Goal: Task Accomplishment & Management: Use online tool/utility

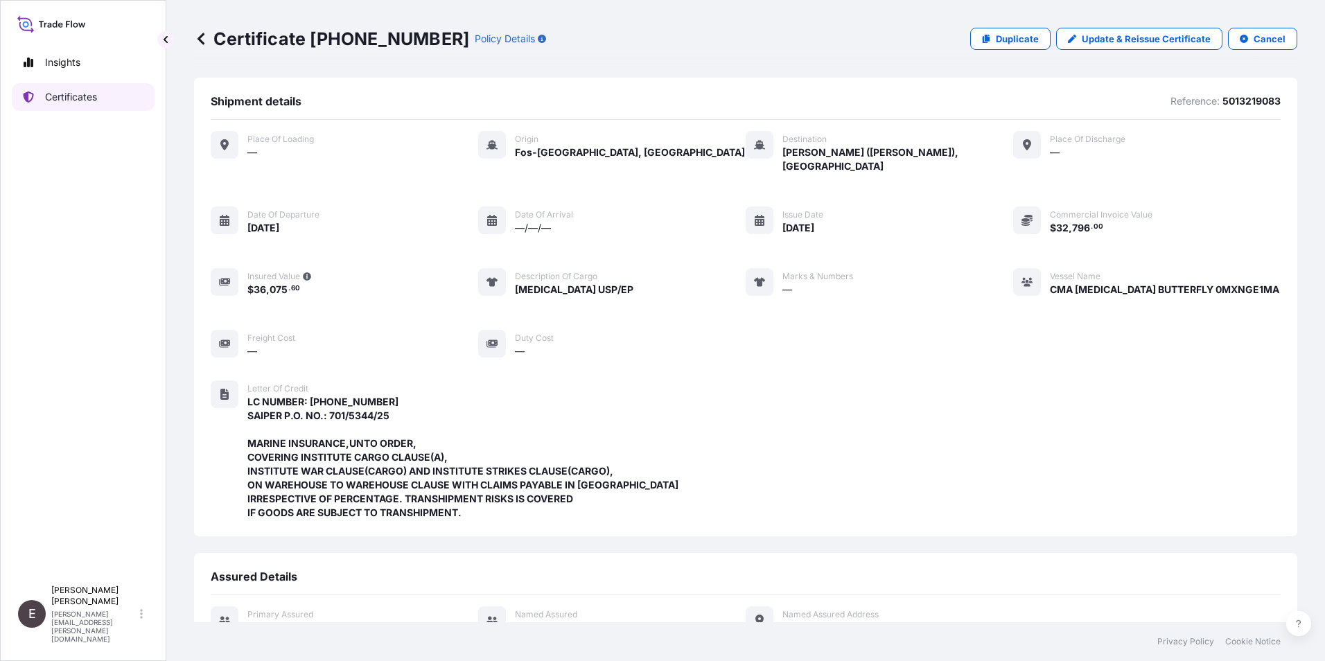
click at [55, 97] on p "Certificates" at bounding box center [71, 97] width 52 height 14
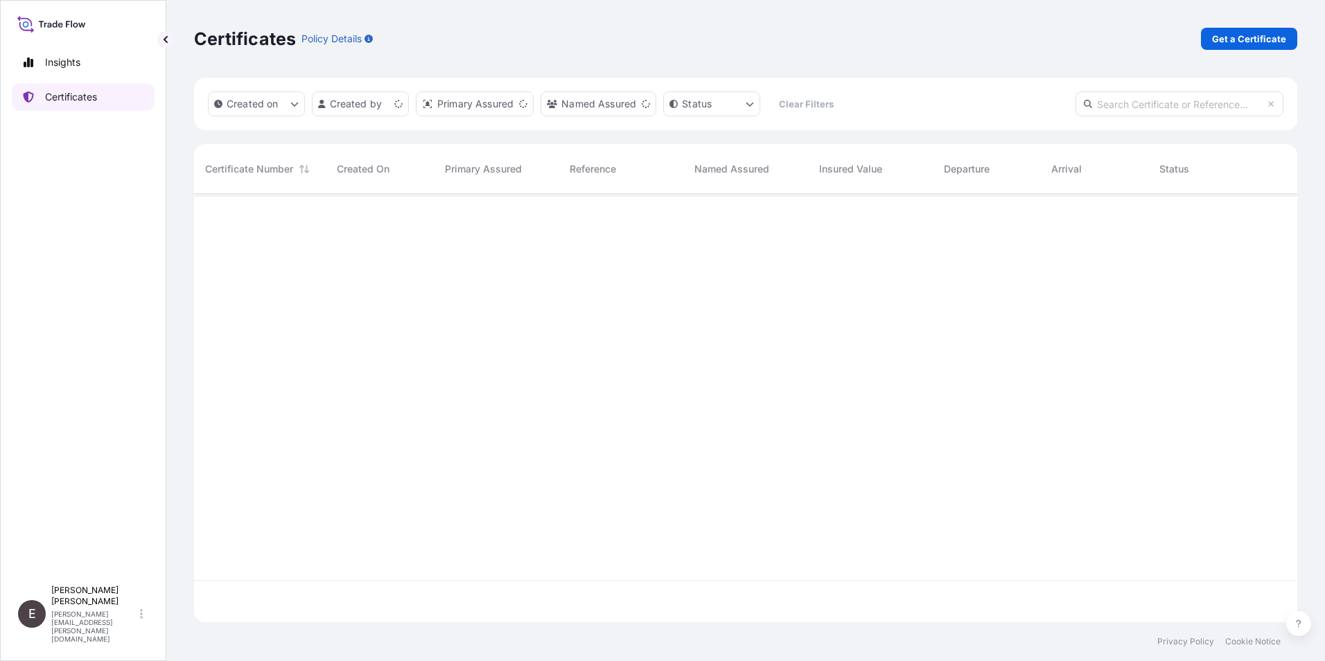
scroll to position [426, 1093]
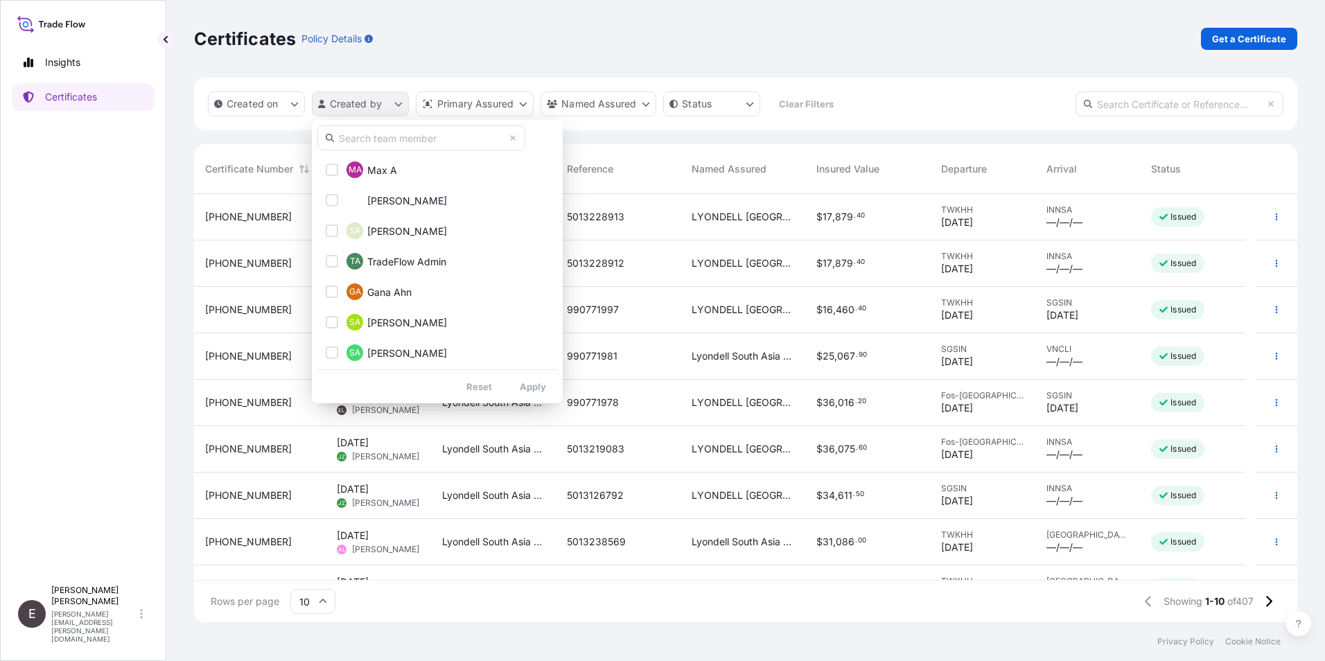
click at [360, 102] on html "Insights Certificates E [PERSON_NAME] [PERSON_NAME][EMAIL_ADDRESS][PERSON_NAME]…" at bounding box center [662, 330] width 1325 height 661
click at [421, 135] on input "text" at bounding box center [421, 137] width 208 height 25
type input "[PERSON_NAME]"
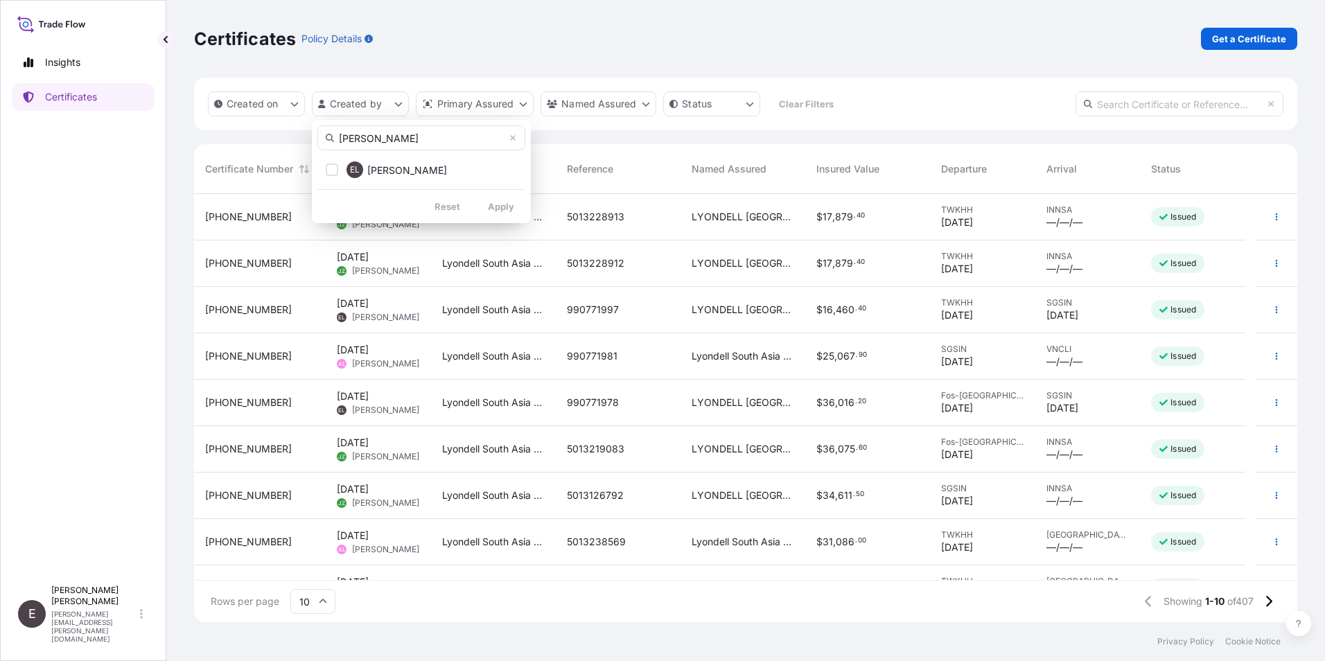
click at [507, 180] on button "EL [PERSON_NAME]" at bounding box center [421, 170] width 208 height 28
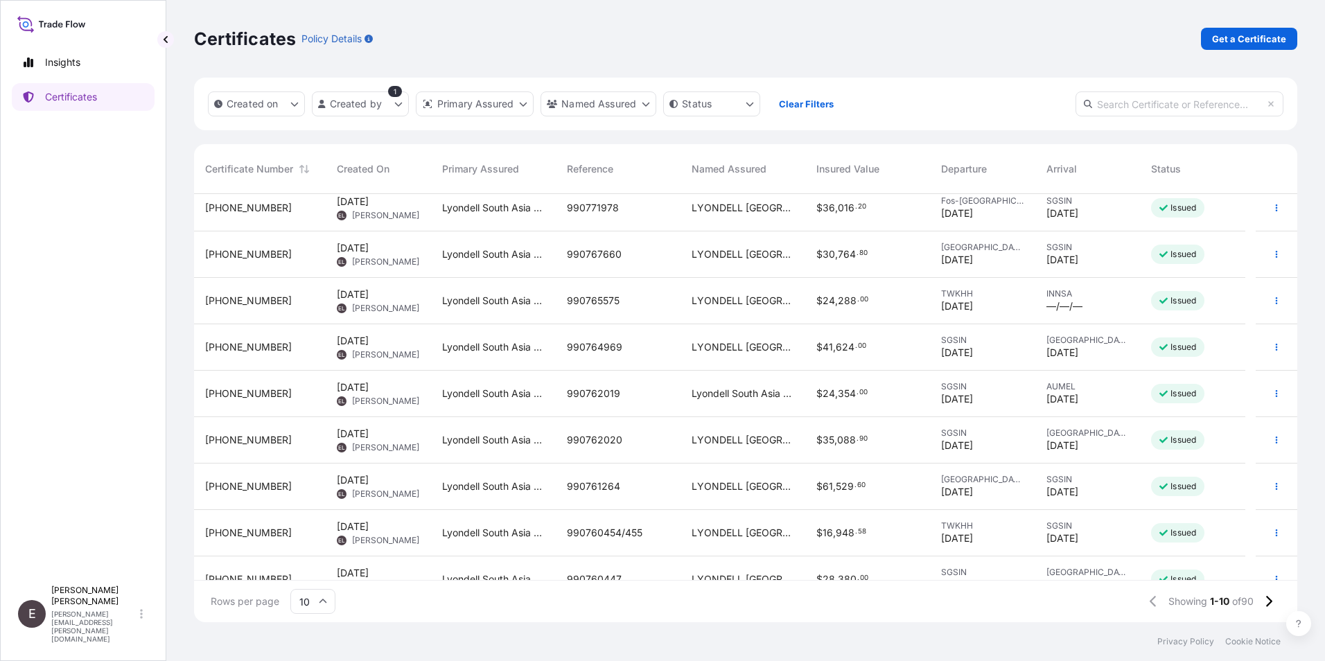
scroll to position [78, 0]
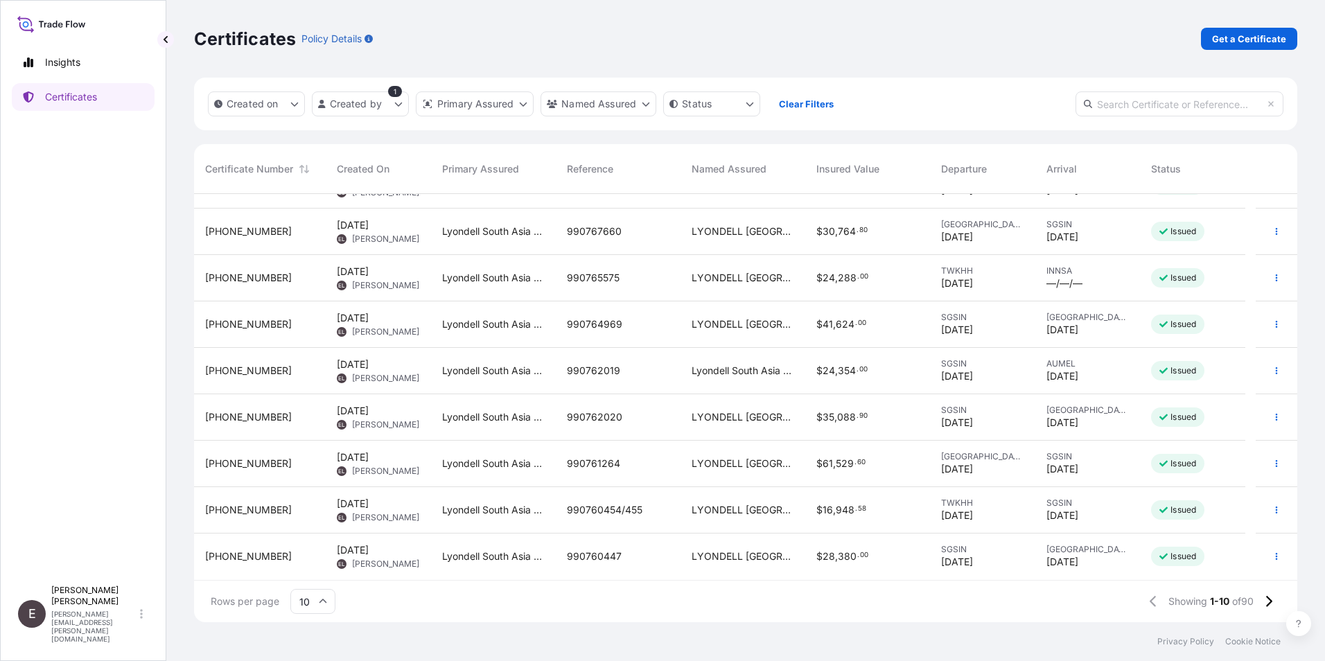
click at [324, 600] on icon at bounding box center [324, 601] width 8 height 4
click at [310, 568] on div "50" at bounding box center [313, 563] width 34 height 26
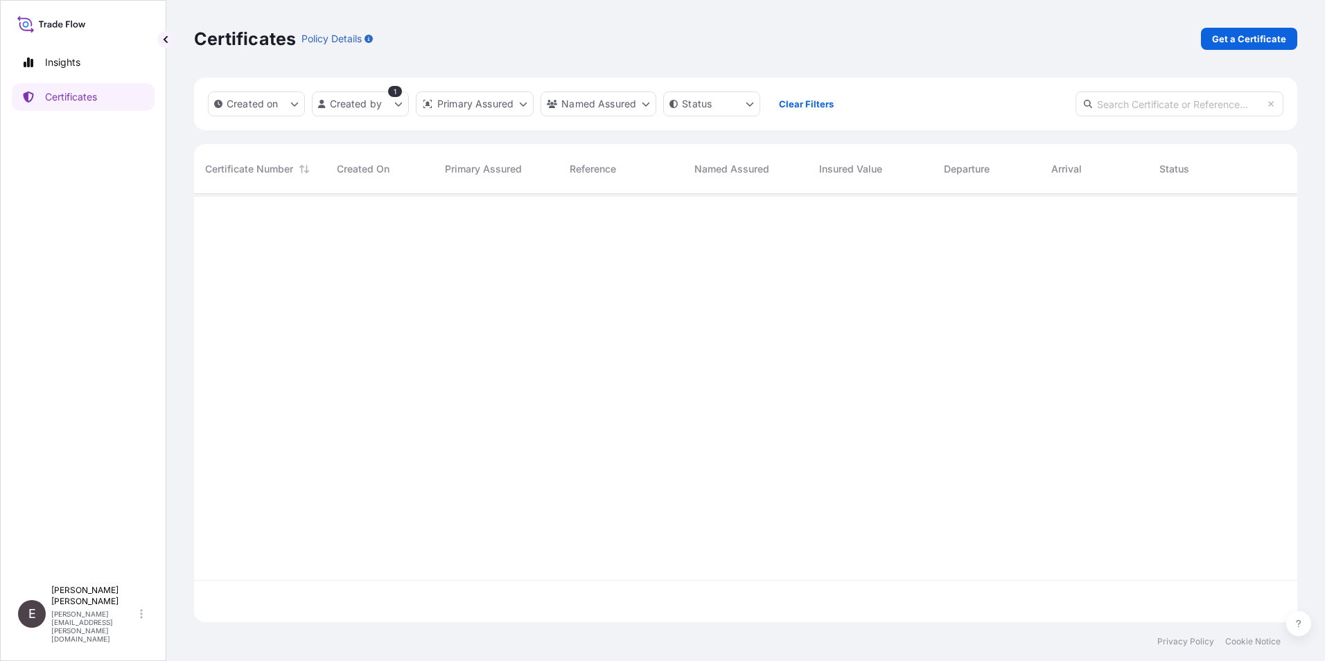
scroll to position [0, 0]
click at [356, 104] on html "Insights Certificates E [PERSON_NAME] [PERSON_NAME][EMAIL_ADDRESS][PERSON_NAME]…" at bounding box center [662, 330] width 1325 height 661
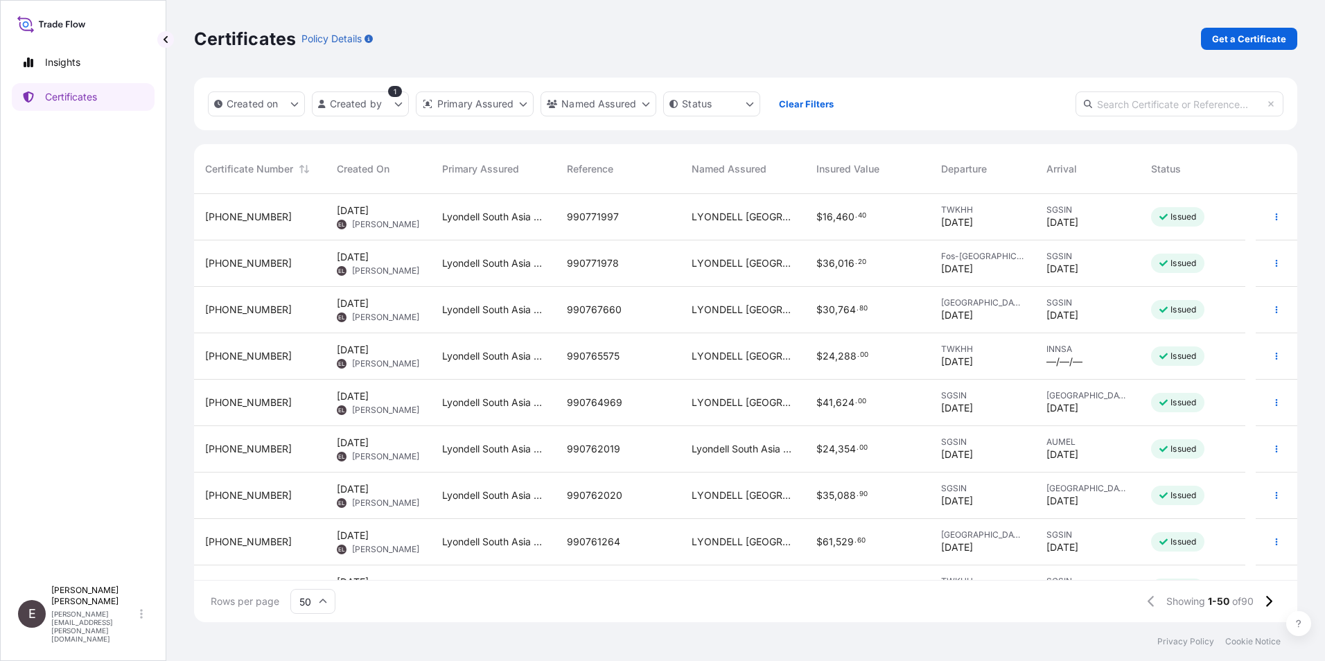
click at [608, 156] on html "Insights Certificates E [PERSON_NAME] [PERSON_NAME][EMAIL_ADDRESS][PERSON_NAME]…" at bounding box center [662, 330] width 1325 height 661
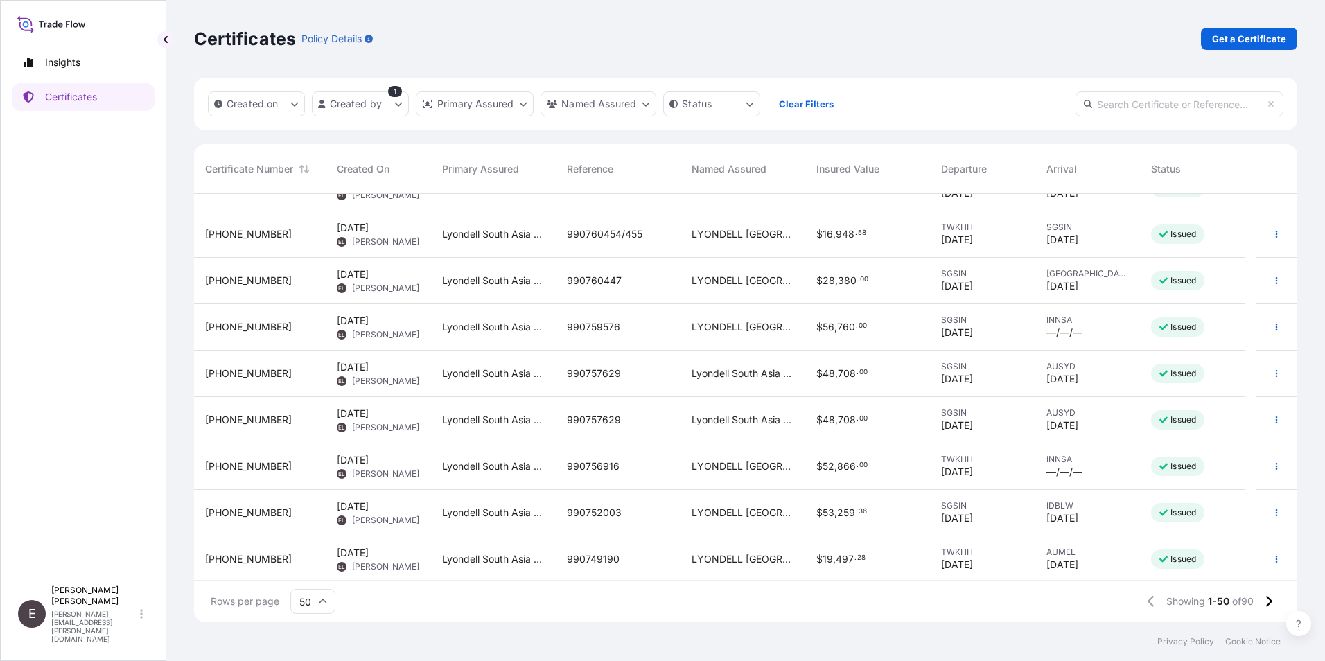
scroll to position [360, 0]
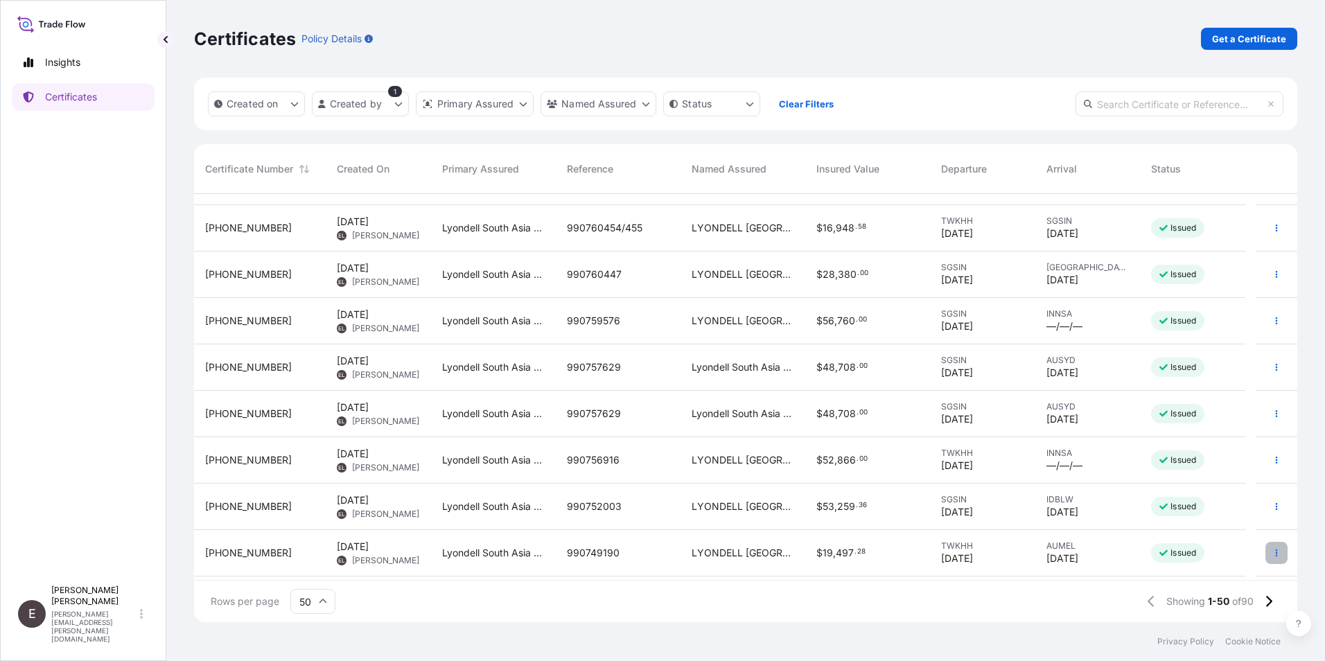
click at [1272, 549] on button "button" at bounding box center [1277, 553] width 22 height 22
click at [1207, 551] on p "Duplicate certificate" at bounding box center [1198, 556] width 91 height 14
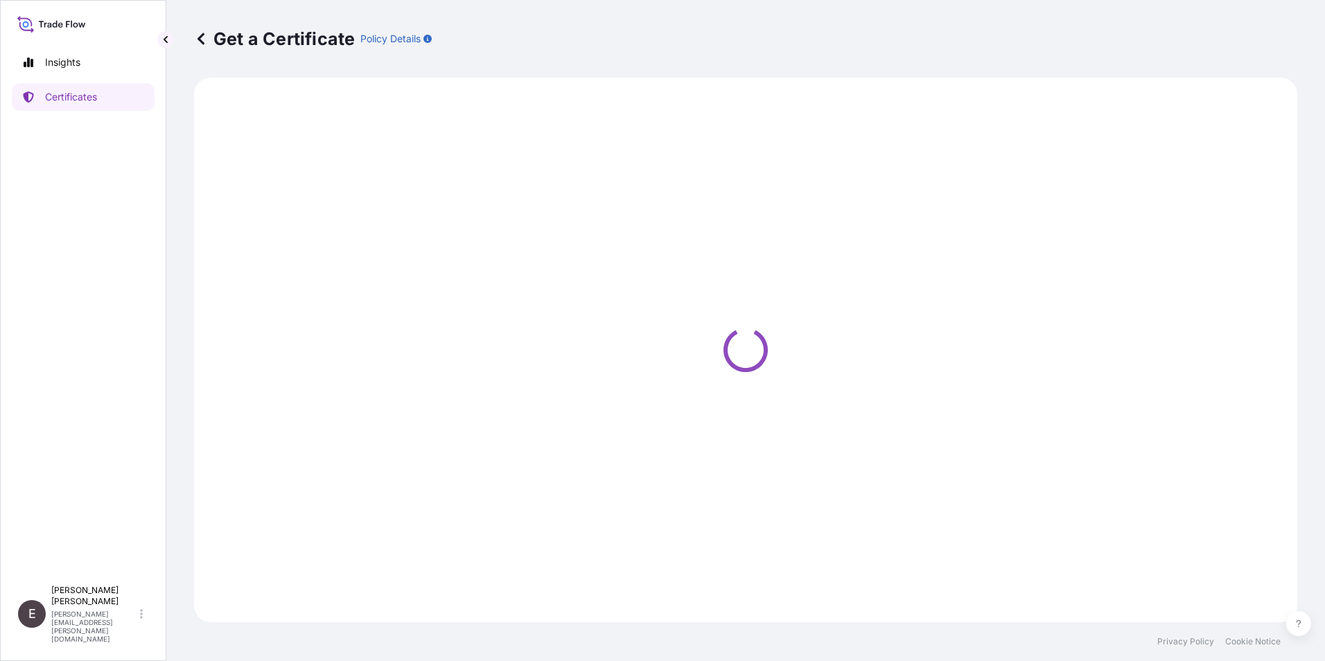
select select "Sea"
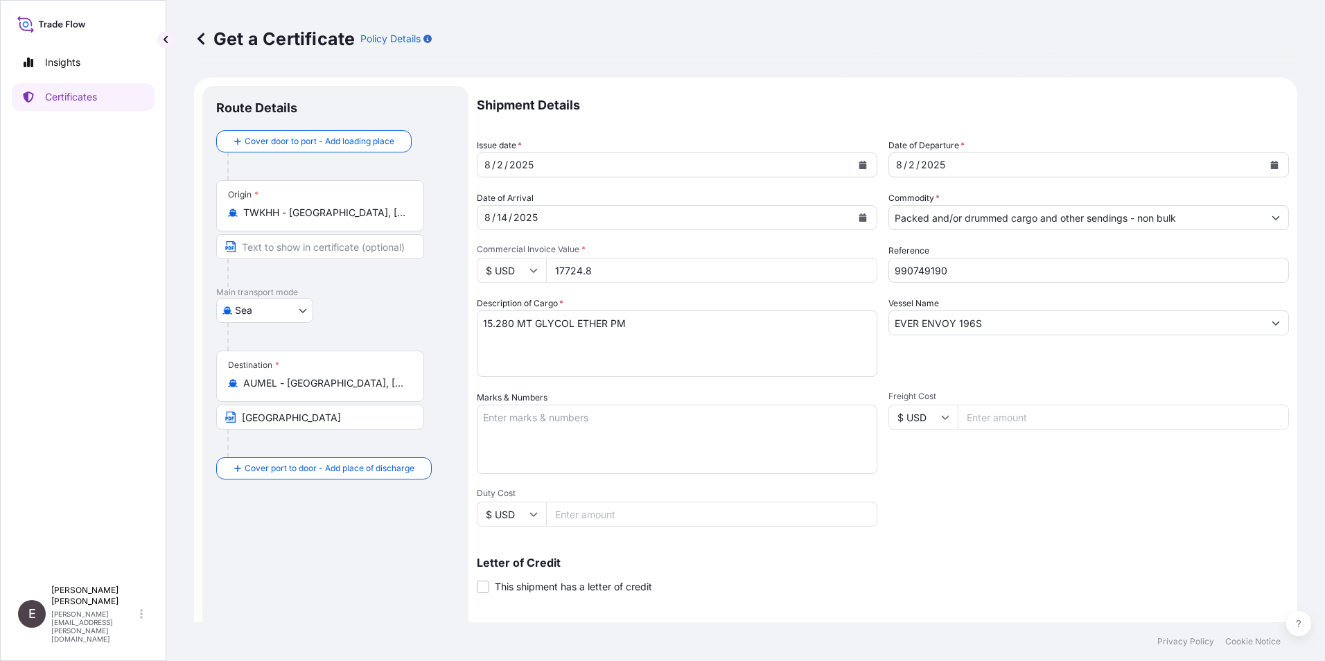
select select "32022"
click at [859, 161] on icon "Calendar" at bounding box center [863, 165] width 8 height 8
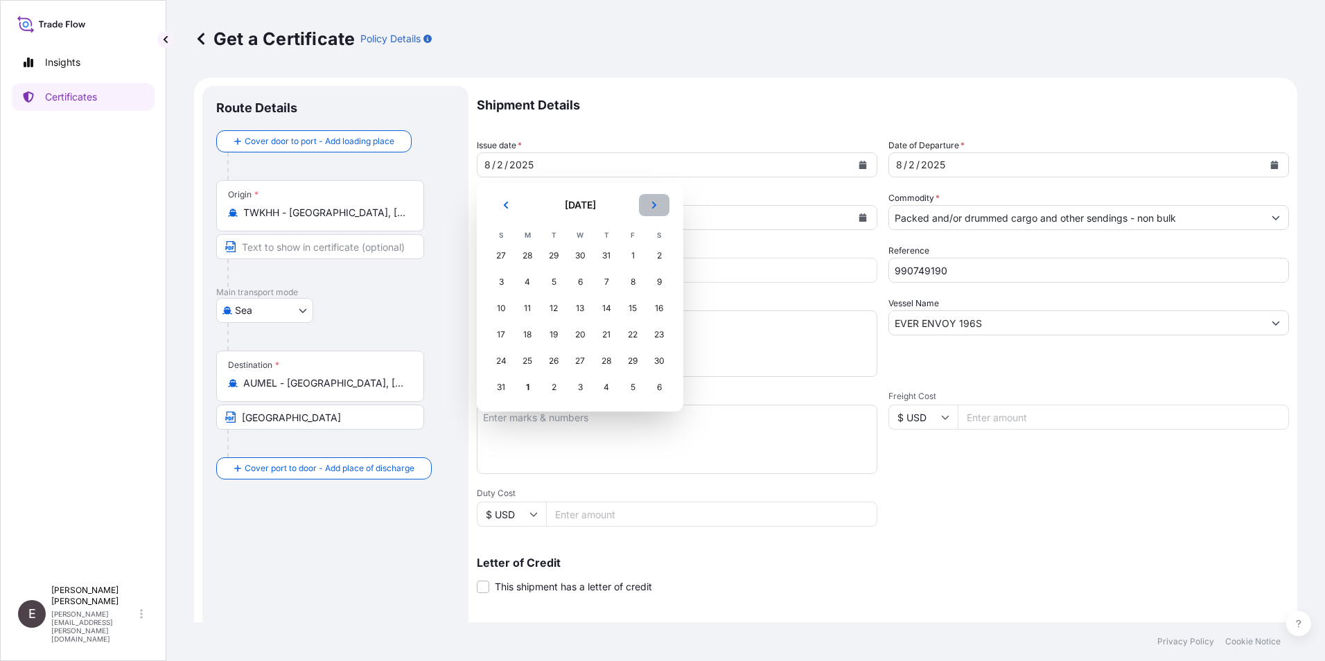
click at [653, 209] on icon "Next" at bounding box center [654, 205] width 4 height 7
click at [527, 258] on div "1" at bounding box center [527, 255] width 25 height 25
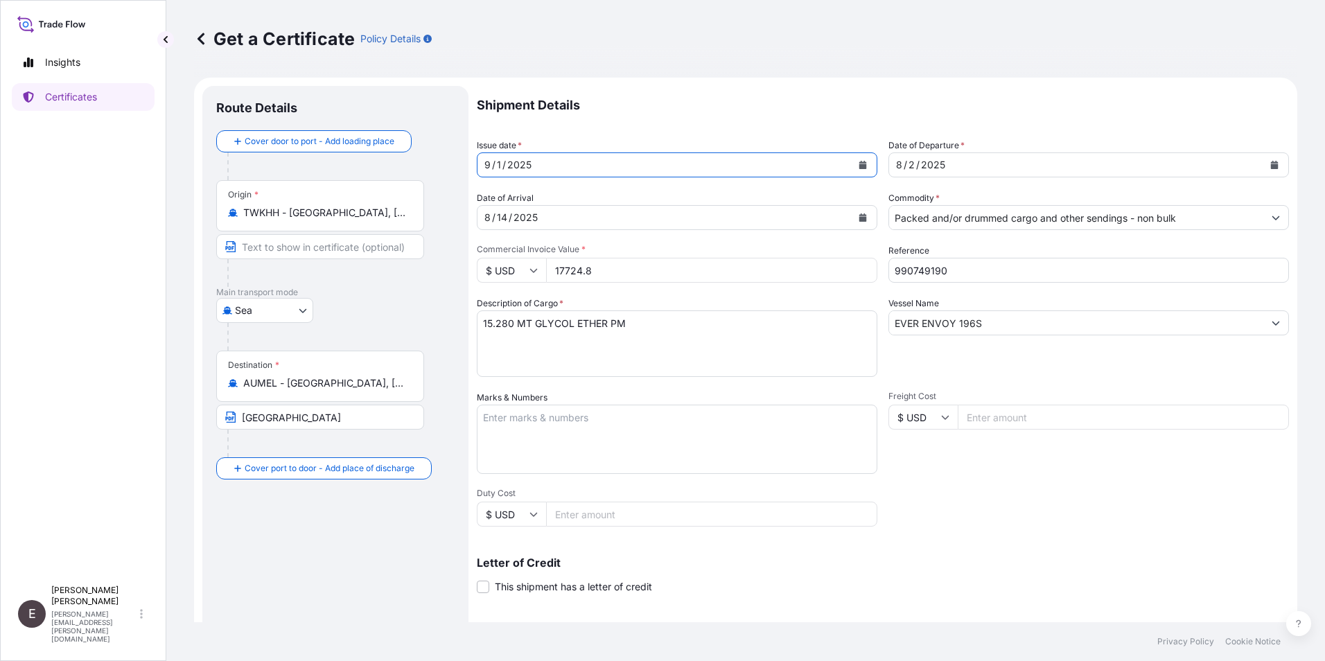
click at [1264, 160] on button "Calendar" at bounding box center [1275, 165] width 22 height 22
click at [855, 213] on button "Calendar" at bounding box center [863, 218] width 22 height 22
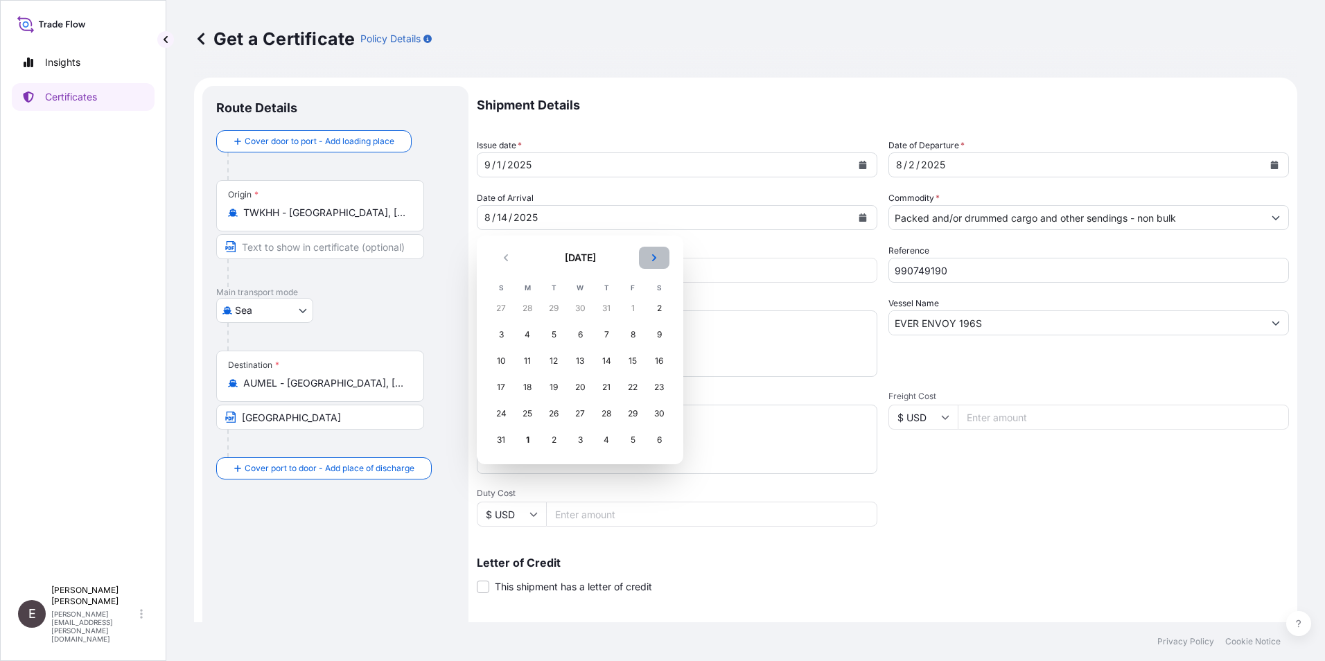
click at [655, 255] on icon "Next" at bounding box center [654, 258] width 8 height 8
click at [654, 338] on div "13" at bounding box center [659, 334] width 25 height 25
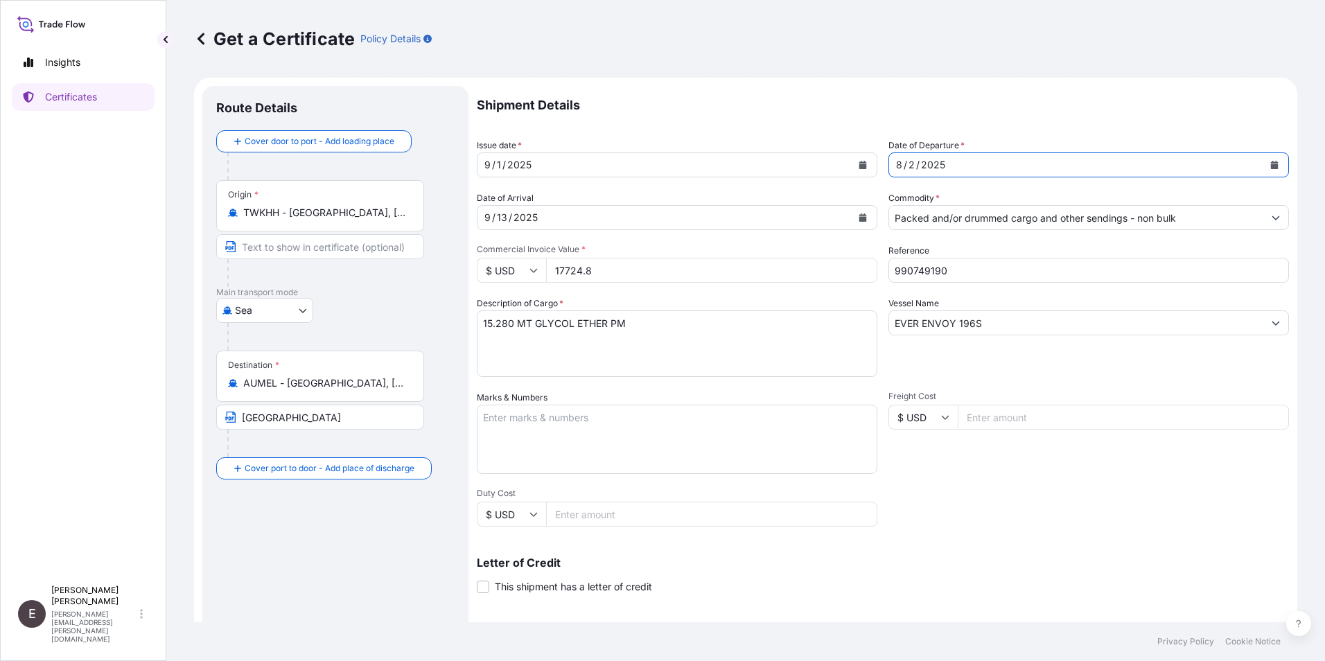
click at [1271, 164] on icon "Calendar" at bounding box center [1275, 165] width 8 height 8
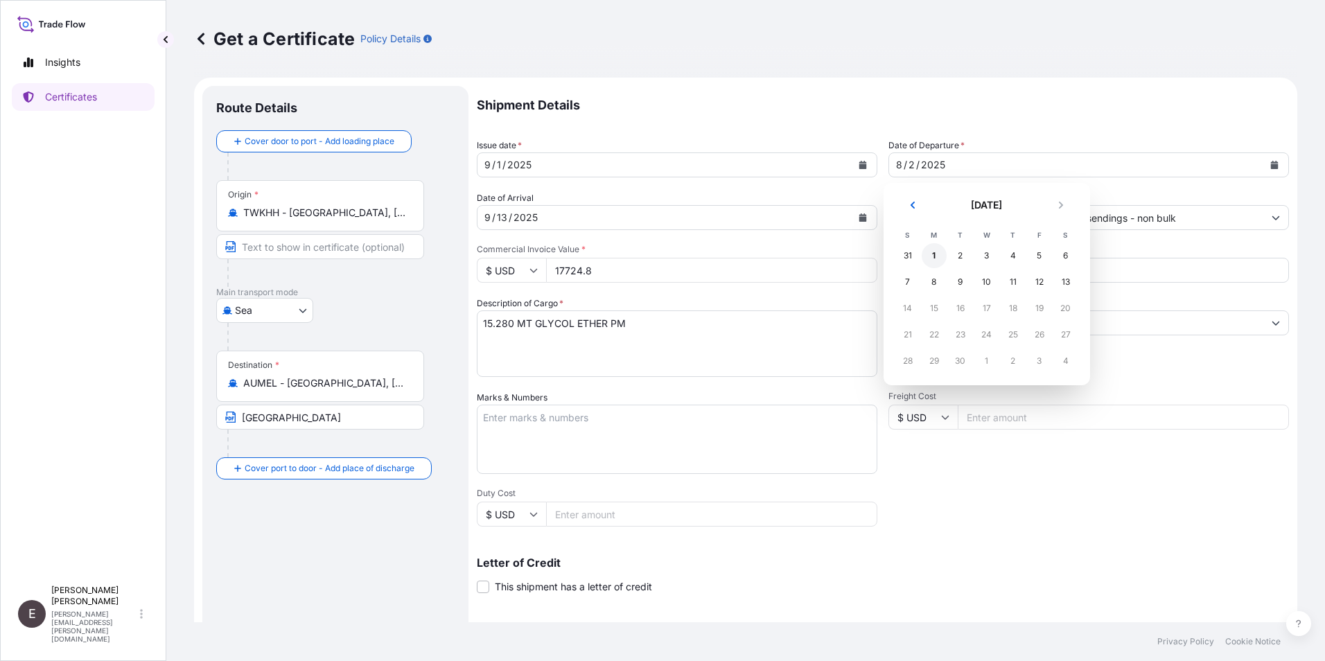
click at [938, 254] on div "1" at bounding box center [934, 255] width 25 height 25
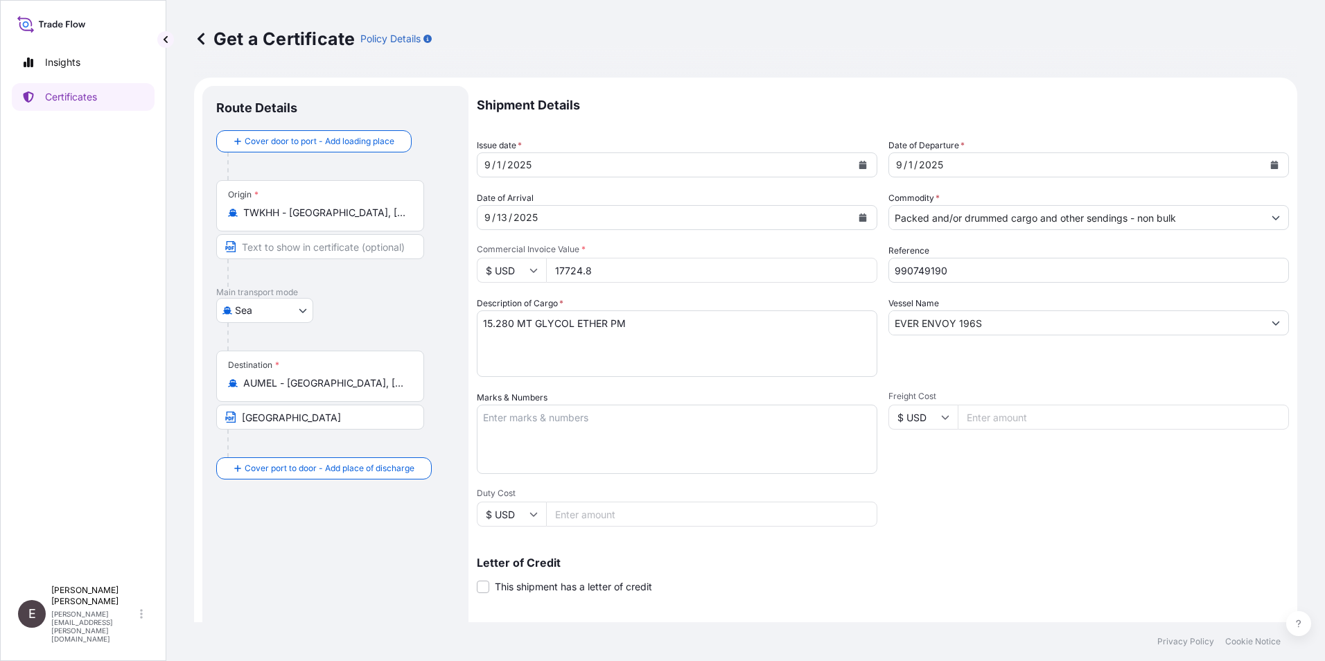
drag, startPoint x: 619, startPoint y: 274, endPoint x: 510, endPoint y: 259, distance: 110.0
click at [510, 270] on div "$ USD 17724.8" at bounding box center [677, 270] width 401 height 25
type input "18030.40"
drag, startPoint x: 909, startPoint y: 269, endPoint x: 1036, endPoint y: 274, distance: 127.7
click at [1036, 274] on input "990749190" at bounding box center [1089, 270] width 401 height 25
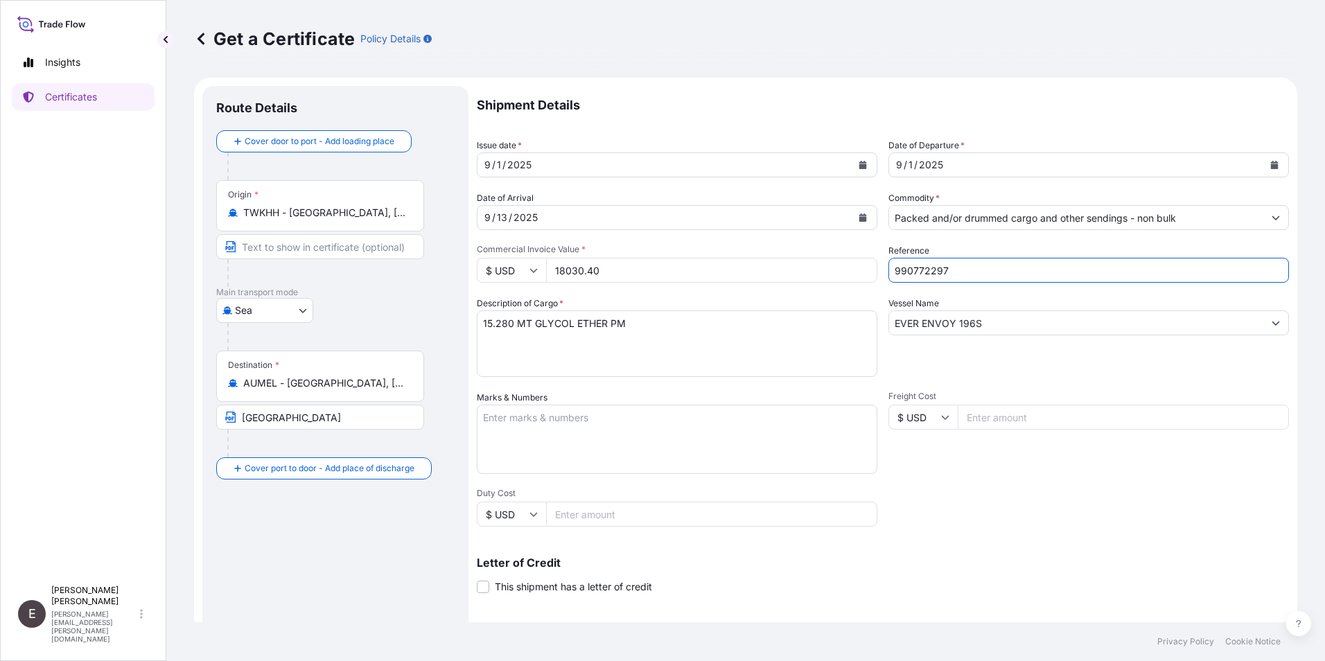
type input "990772297"
drag, startPoint x: 987, startPoint y: 329, endPoint x: 576, endPoint y: 308, distance: 411.6
click at [575, 313] on div "Shipment Details Issue date * [DATE] Date of Departure * [DATE] Date of Arrival…" at bounding box center [883, 416] width 812 height 661
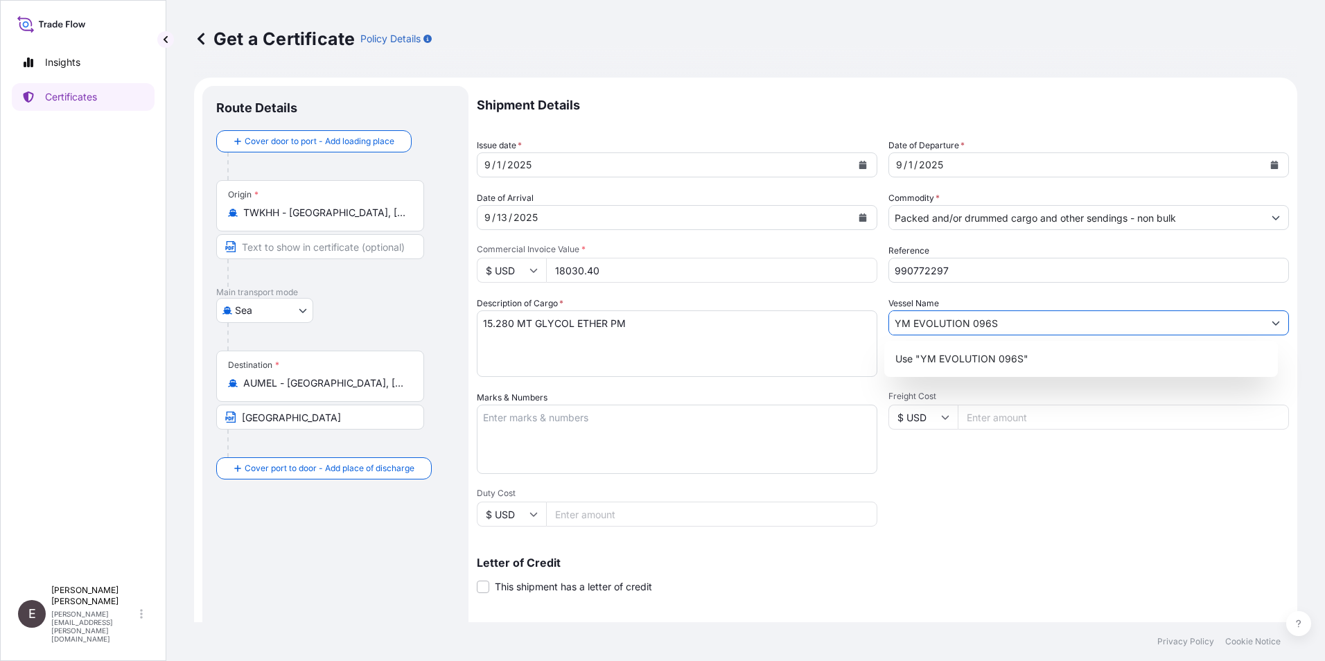
scroll to position [171, 0]
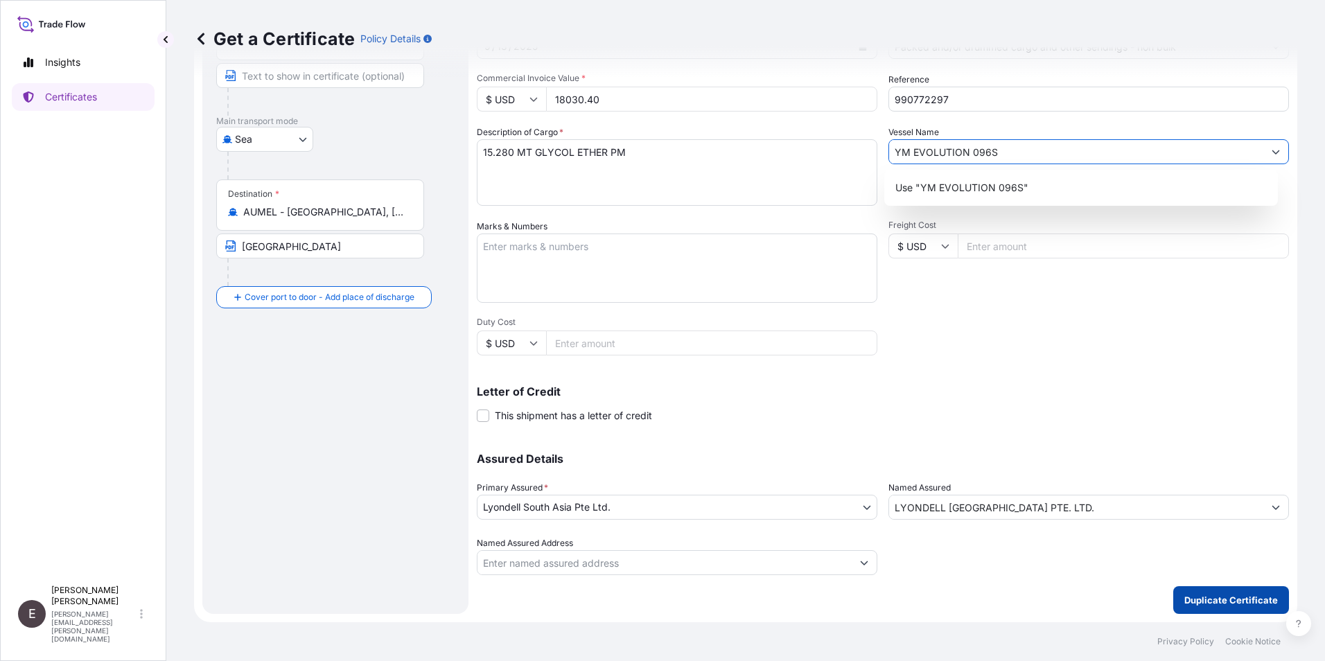
type input "YM EVOLUTION 096S"
click at [1218, 593] on p "Duplicate Certificate" at bounding box center [1232, 600] width 94 height 14
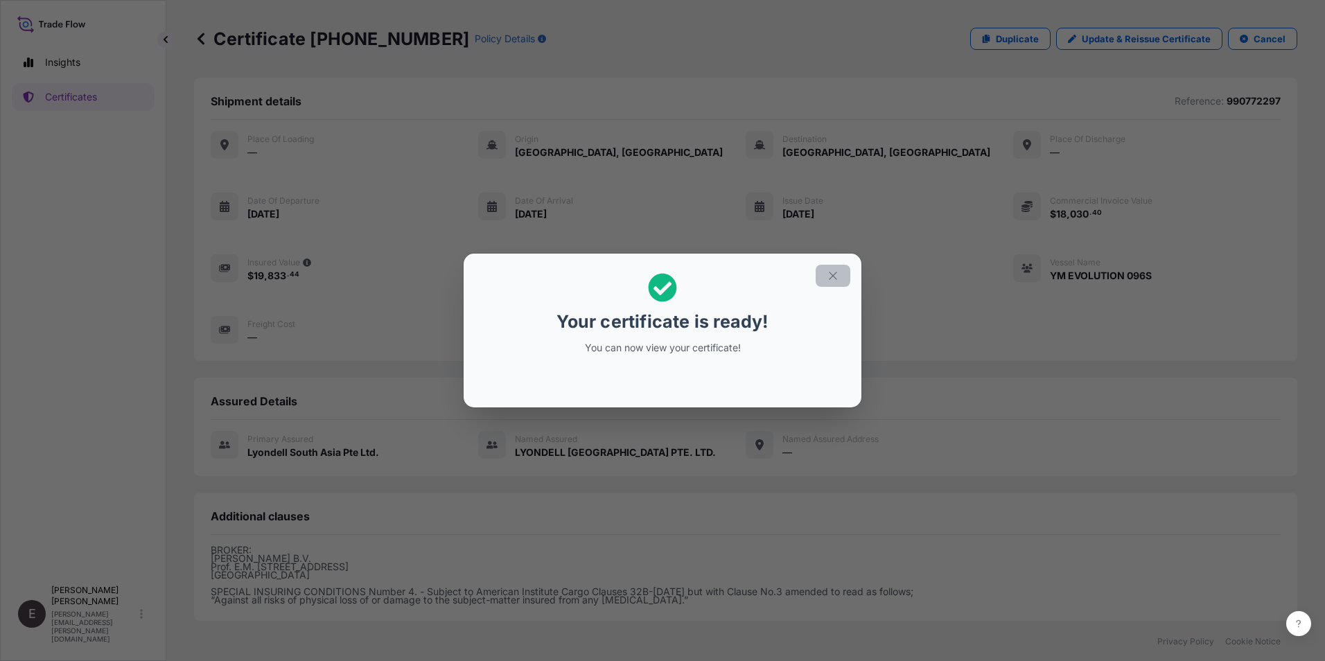
click at [835, 273] on icon "button" at bounding box center [833, 276] width 12 height 12
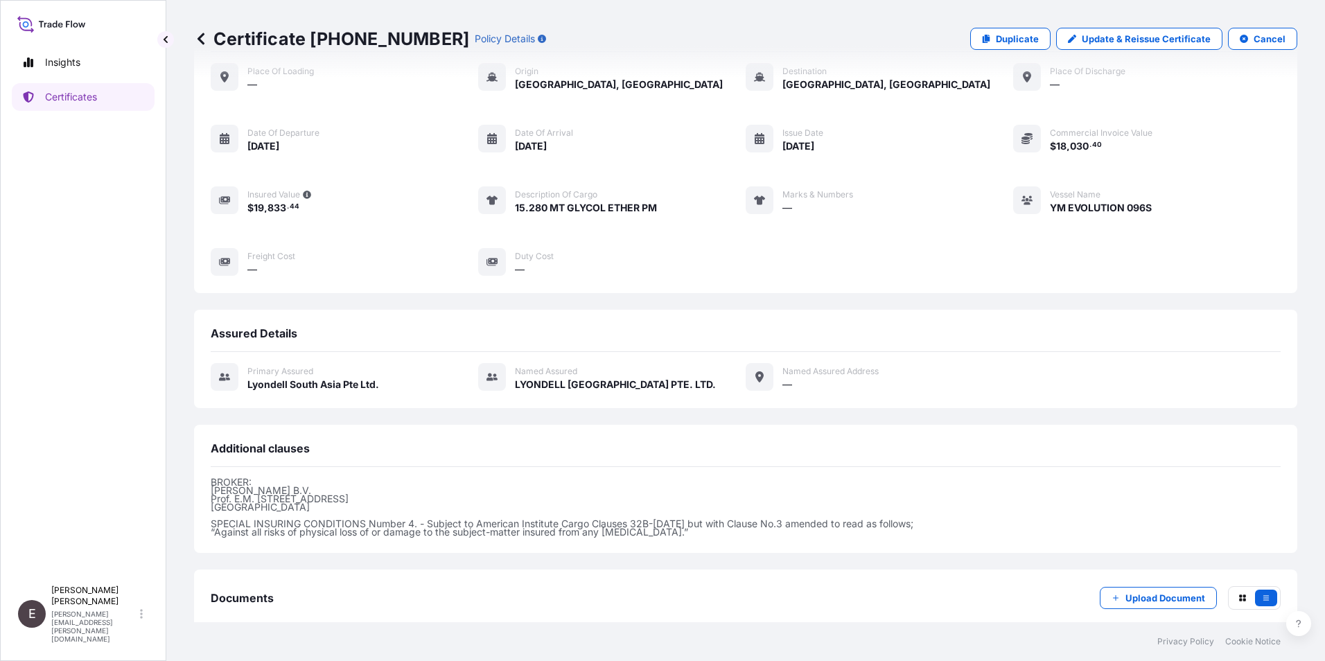
scroll to position [145, 0]
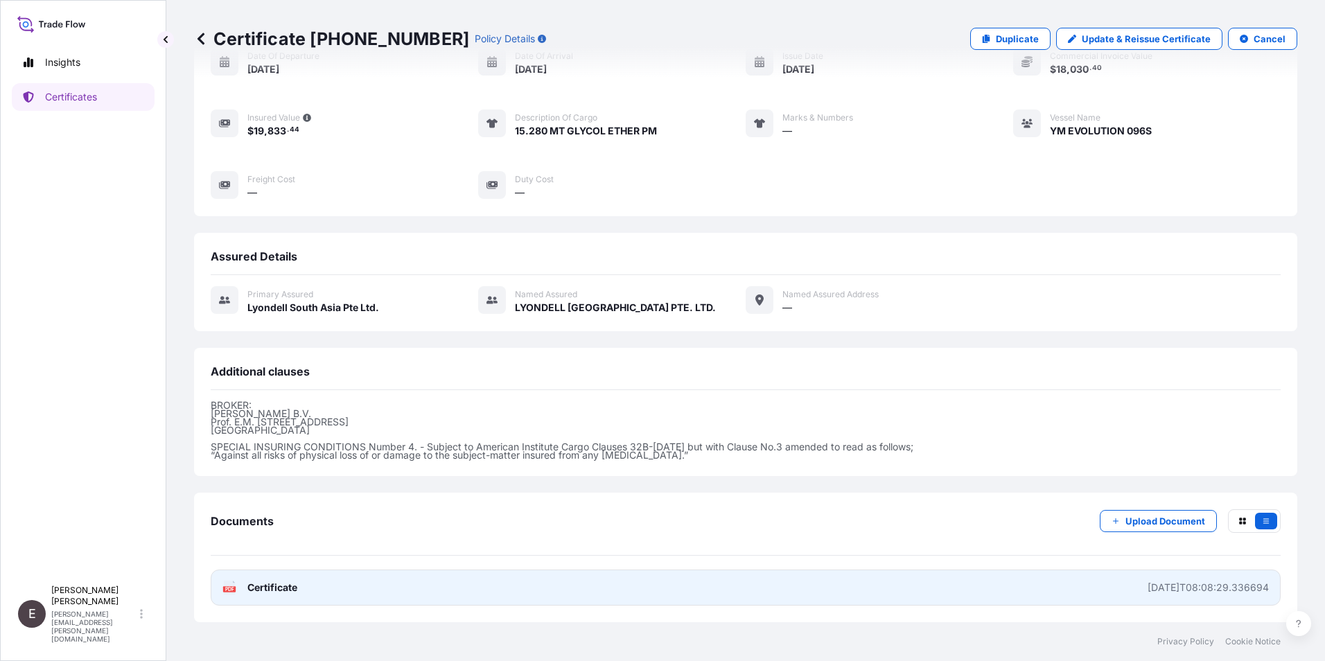
click at [280, 589] on span "Certificate" at bounding box center [272, 588] width 50 height 14
